Goal: Use online tool/utility: Utilize a website feature to perform a specific function

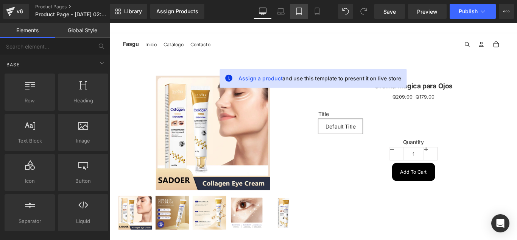
click at [301, 17] on link "Tablet" at bounding box center [299, 11] width 18 height 15
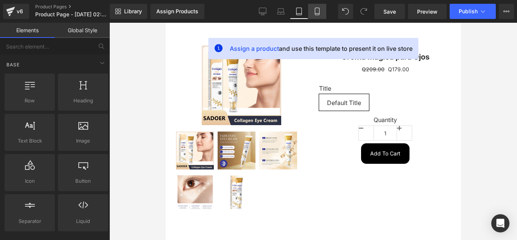
click at [315, 16] on link "Mobile" at bounding box center [317, 11] width 18 height 15
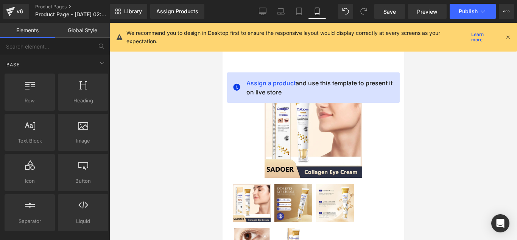
drag, startPoint x: 276, startPoint y: 111, endPoint x: 290, endPoint y: 115, distance: 15.0
click at [276, 111] on img at bounding box center [313, 129] width 98 height 98
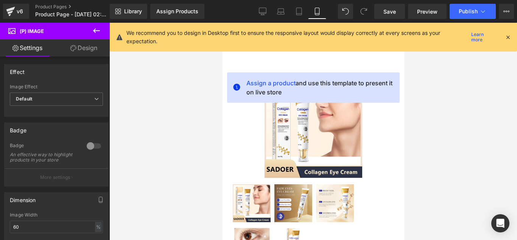
click at [84, 50] on link "Design" at bounding box center [83, 47] width 55 height 17
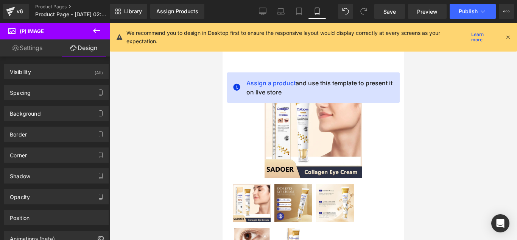
click at [32, 50] on link "Settings" at bounding box center [27, 47] width 55 height 17
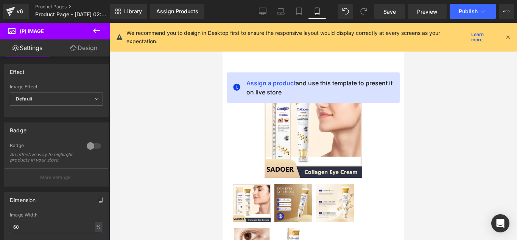
click at [291, 89] on span "Assign a product and use this template to present it on live store" at bounding box center [319, 87] width 147 height 18
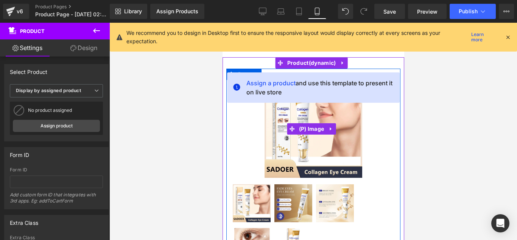
click at [288, 136] on img at bounding box center [313, 129] width 98 height 98
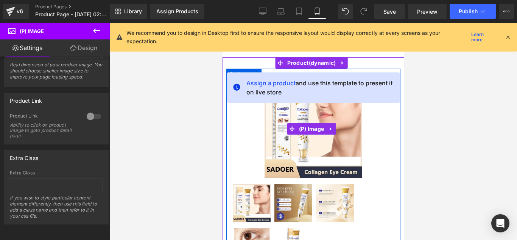
click at [345, 126] on img at bounding box center [313, 129] width 98 height 98
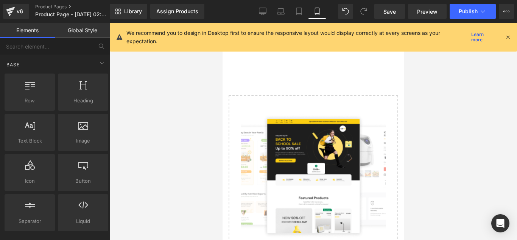
drag, startPoint x: 318, startPoint y: 135, endPoint x: 315, endPoint y: 138, distance: 4.3
click at [318, 135] on img at bounding box center [312, 176] width 145 height 126
click at [258, 92] on div "Select your layout" at bounding box center [313, 174] width 182 height 235
click at [316, 75] on div "Select your layout" at bounding box center [313, 174] width 182 height 235
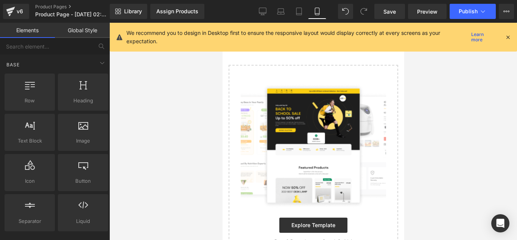
scroll to position [60, 0]
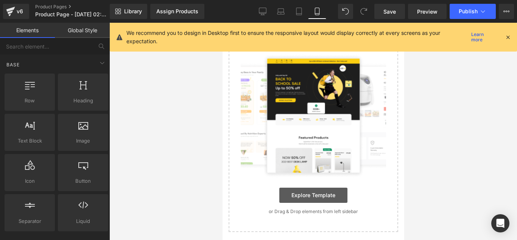
click at [308, 191] on link "Explore Template" at bounding box center [313, 194] width 68 height 15
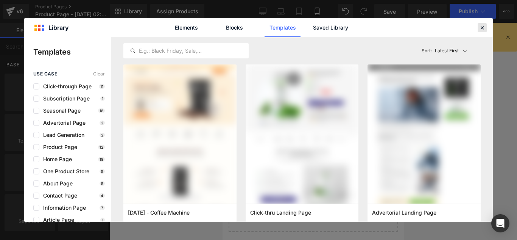
click at [479, 30] on icon at bounding box center [482, 27] width 7 height 7
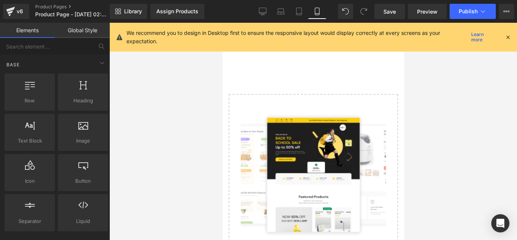
scroll to position [0, 0]
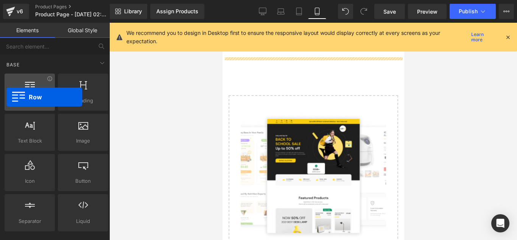
drag, startPoint x: 33, startPoint y: 99, endPoint x: 24, endPoint y: 96, distance: 9.2
click at [14, 96] on div "Row rows, columns, layouts, div" at bounding box center [30, 91] width 50 height 37
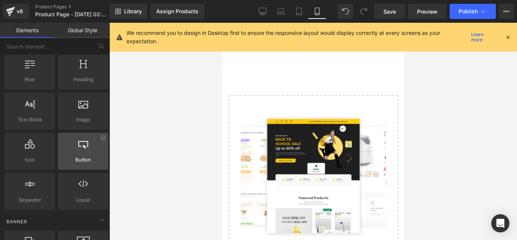
scroll to position [38, 0]
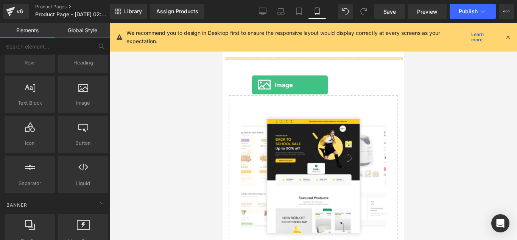
drag, startPoint x: 303, startPoint y: 123, endPoint x: 252, endPoint y: 83, distance: 64.1
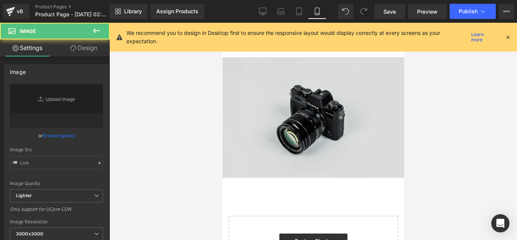
type input "//[DOMAIN_NAME][URL]"
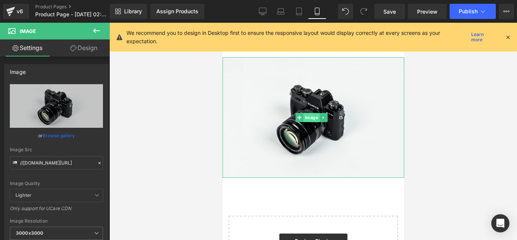
click at [318, 115] on span "Image" at bounding box center [311, 117] width 16 height 9
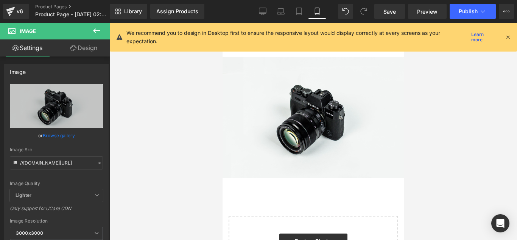
click at [472, 109] on div at bounding box center [313, 131] width 408 height 217
